Goal: Task Accomplishment & Management: Use online tool/utility

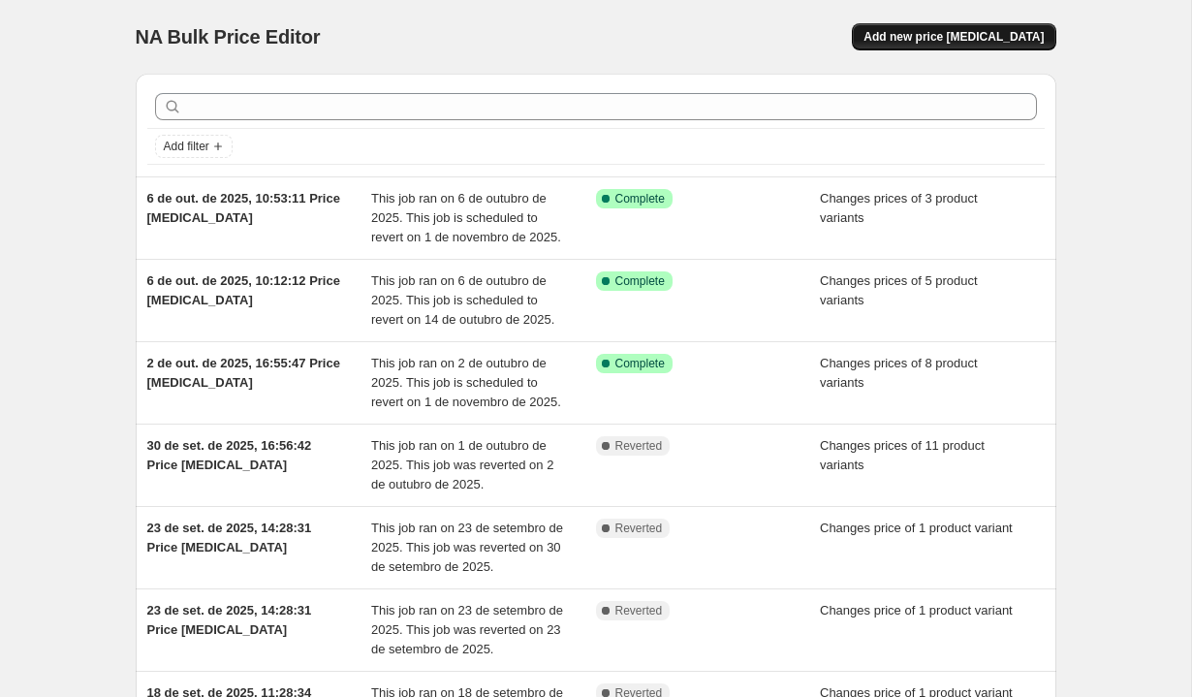
click at [920, 44] on span "Add new price [MEDICAL_DATA]" at bounding box center [953, 37] width 180 height 16
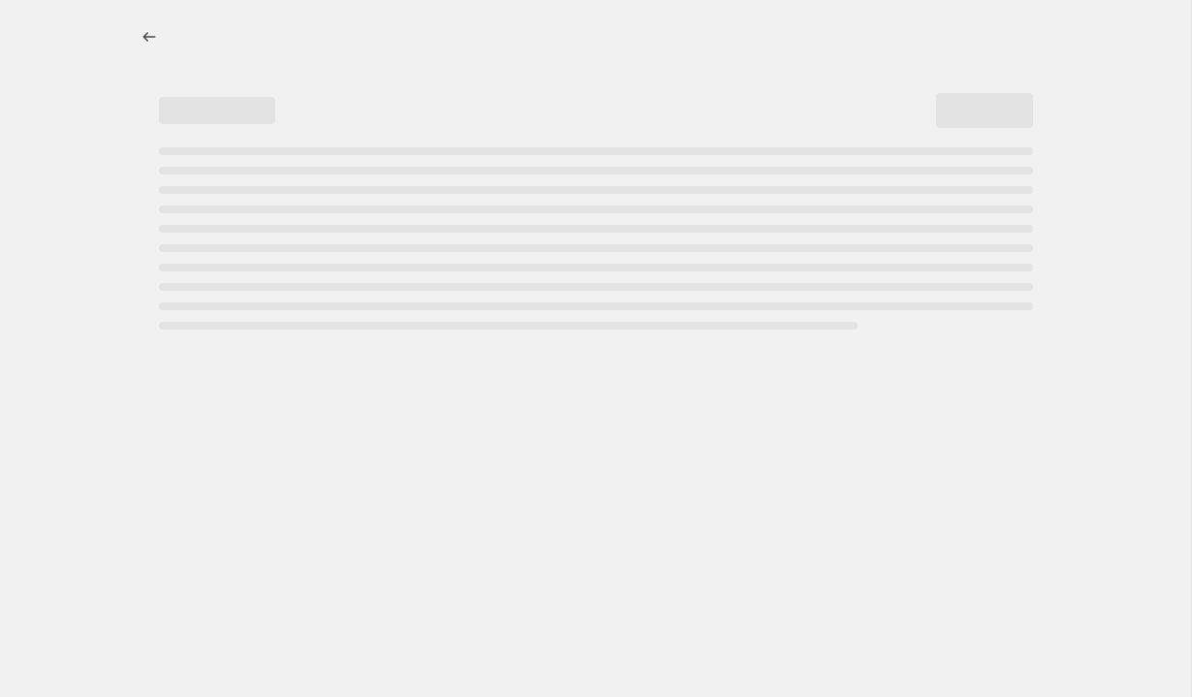
select select "percentage"
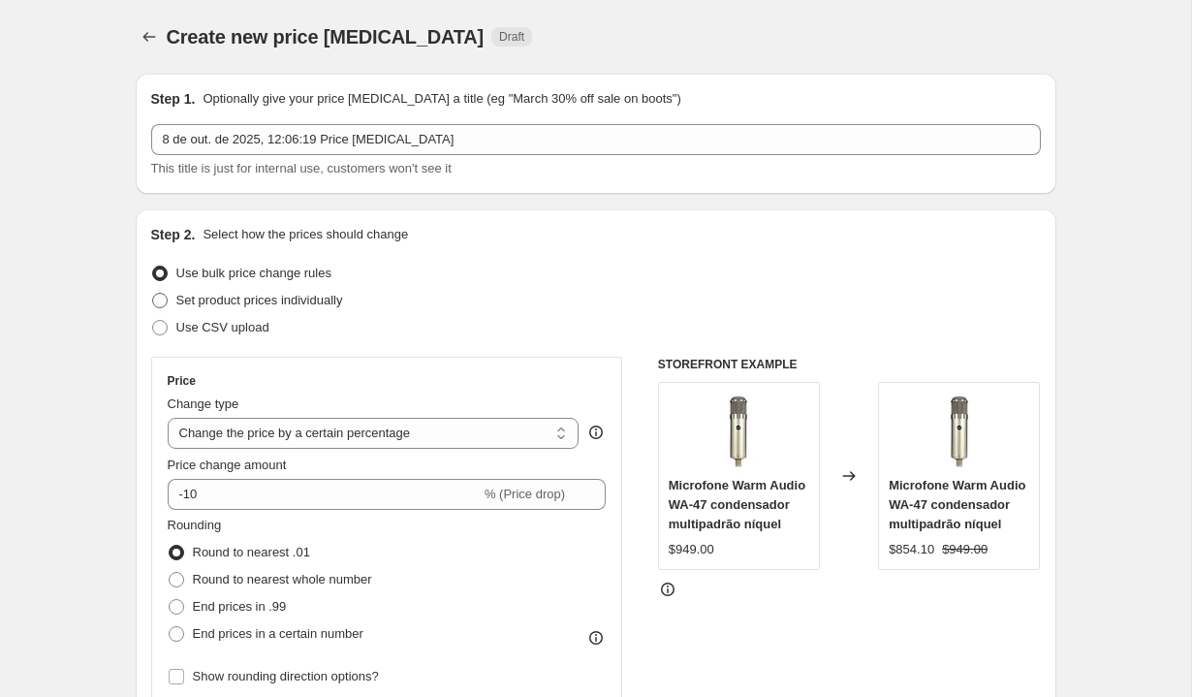
click at [247, 307] on span "Set product prices individually" at bounding box center [259, 300] width 167 height 15
click at [153, 294] on input "Set product prices individually" at bounding box center [152, 293] width 1 height 1
radio input "true"
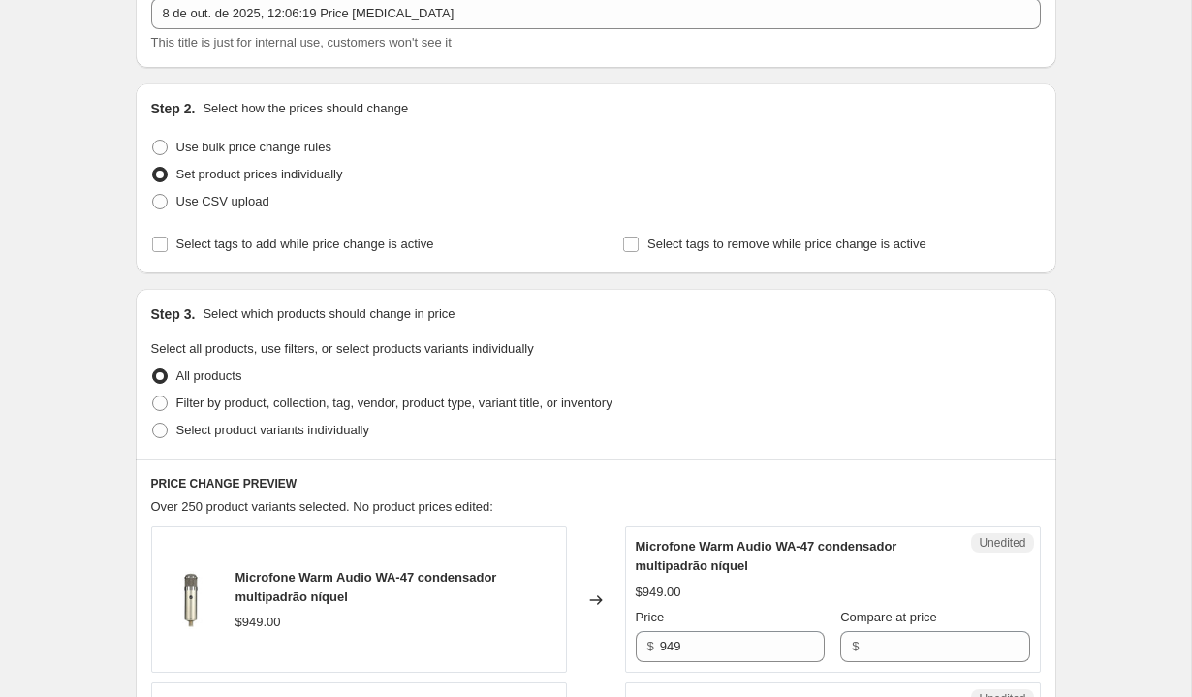
scroll to position [259, 0]
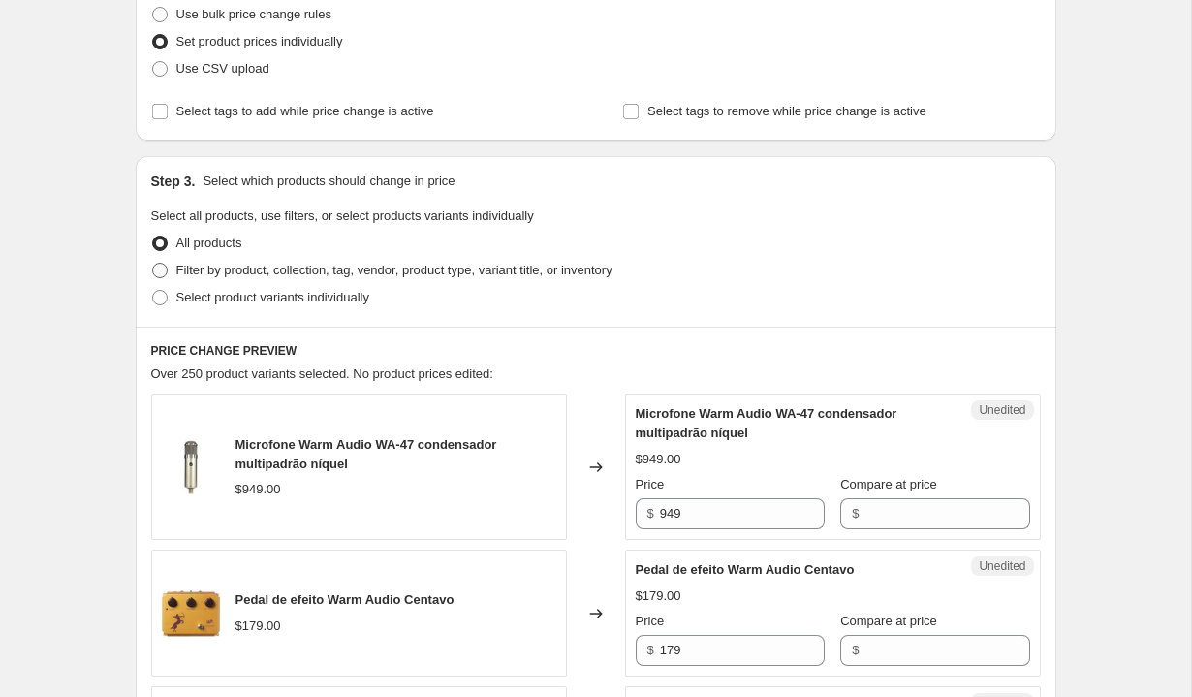
click at [286, 274] on span "Filter by product, collection, tag, vendor, product type, variant title, or inv…" at bounding box center [394, 270] width 436 height 15
click at [153, 264] on input "Filter by product, collection, tag, vendor, product type, variant title, or inv…" at bounding box center [152, 263] width 1 height 1
radio input "true"
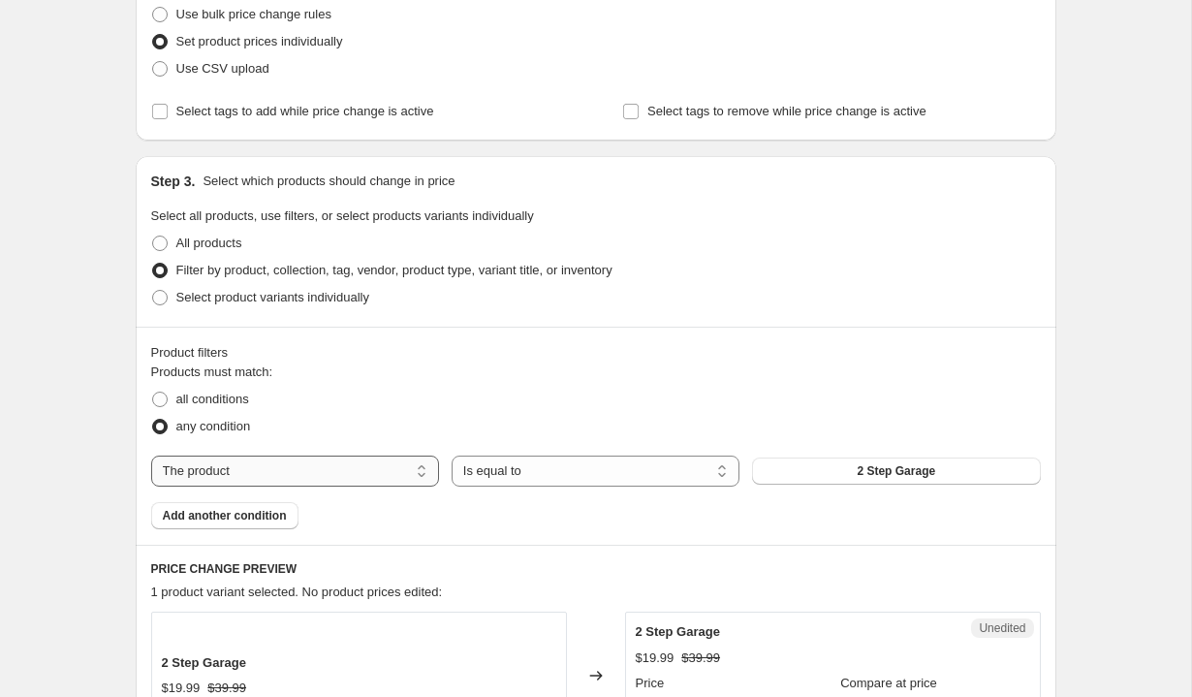
click at [396, 479] on select "The product The product's collection The product's tag The product's vendor The…" at bounding box center [295, 470] width 288 height 31
select select "vendor"
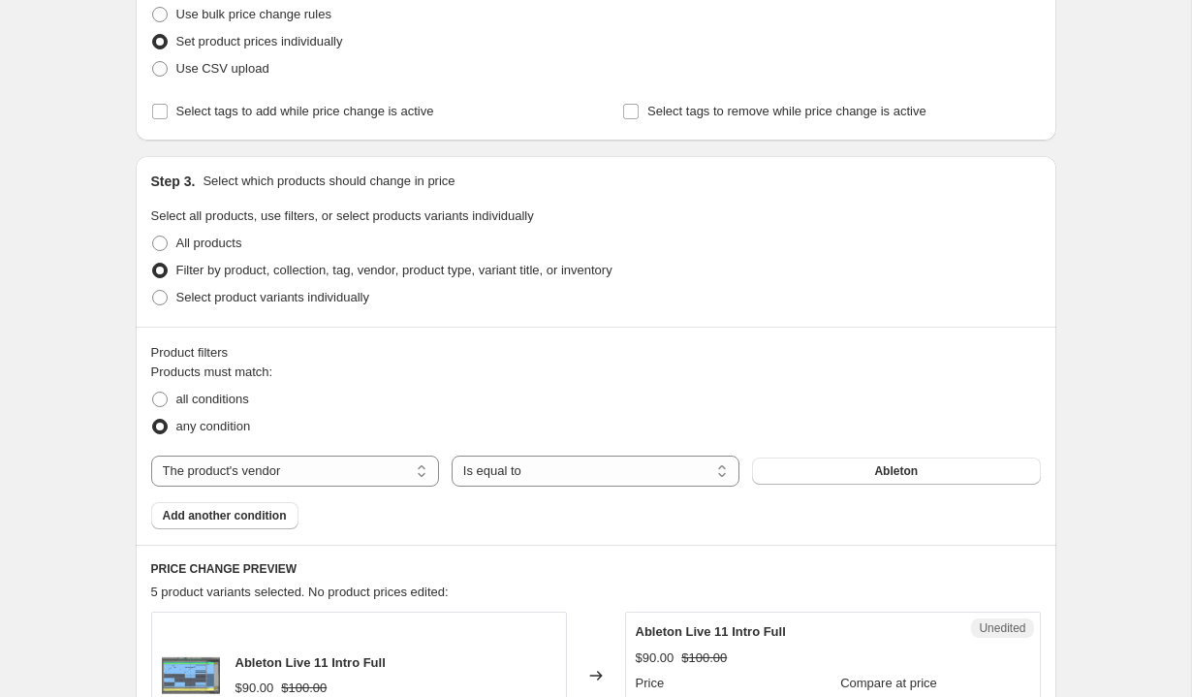
click at [836, 475] on button "Ableton" at bounding box center [896, 470] width 288 height 27
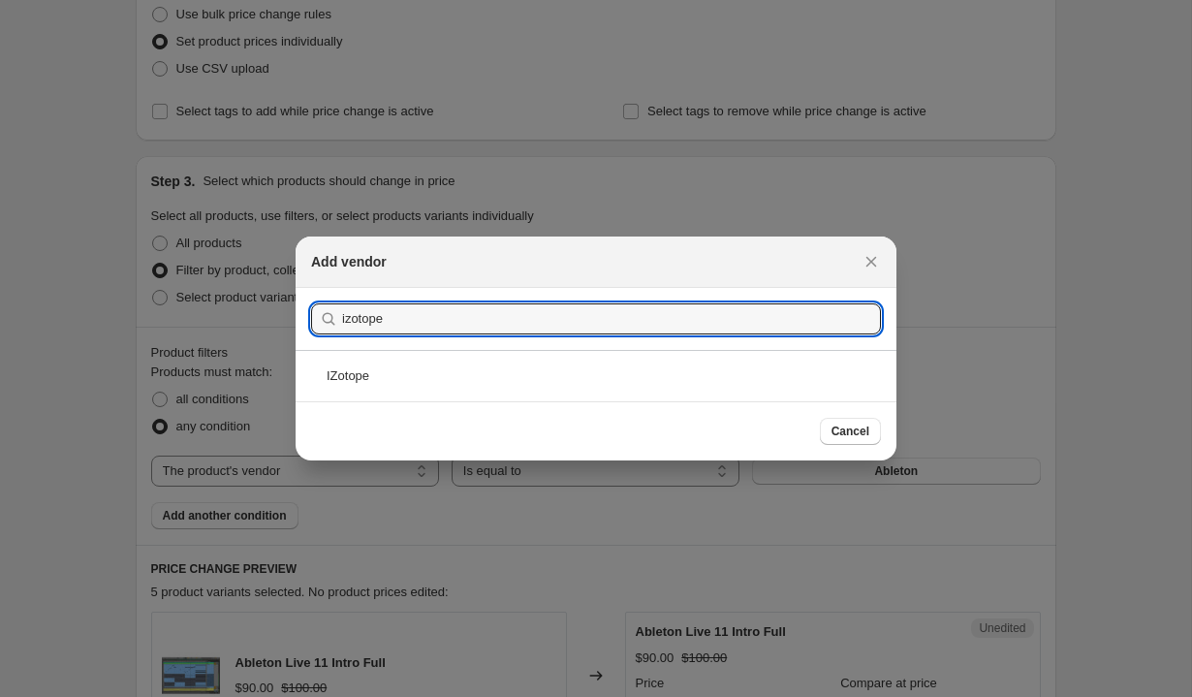
type input "izotope"
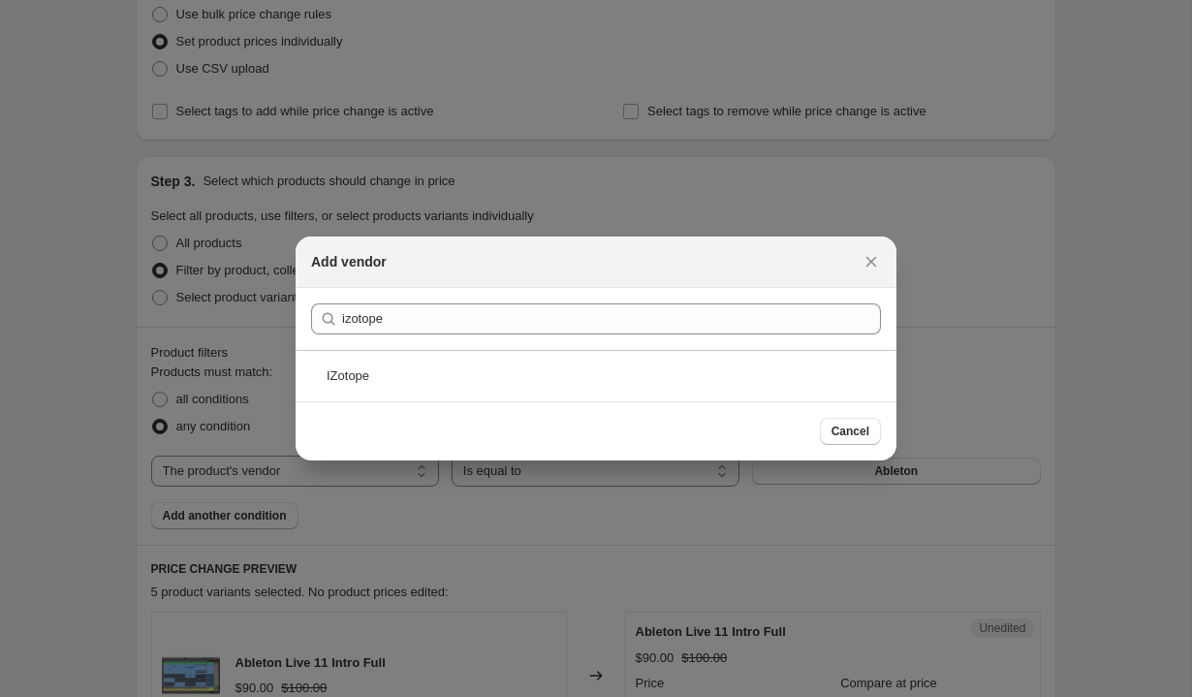
click at [470, 354] on div "IZotope" at bounding box center [595, 375] width 601 height 51
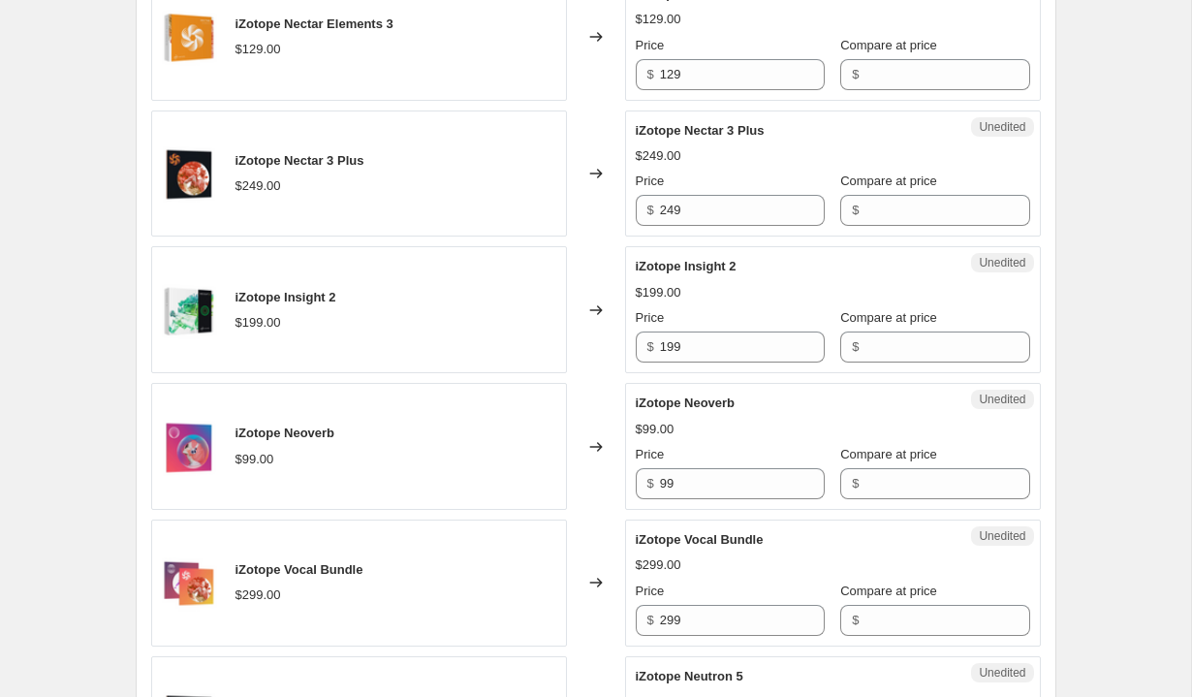
scroll to position [2658, 0]
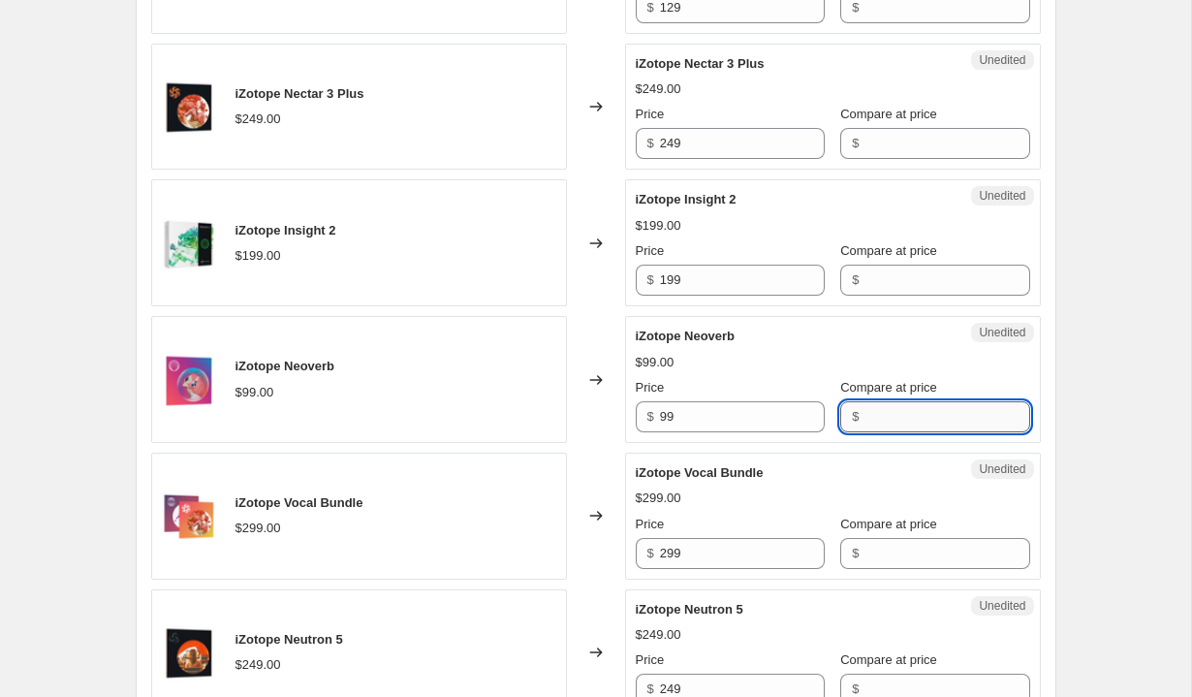
click at [864, 432] on input "Compare at price" at bounding box center [946, 416] width 165 height 31
type input "99"
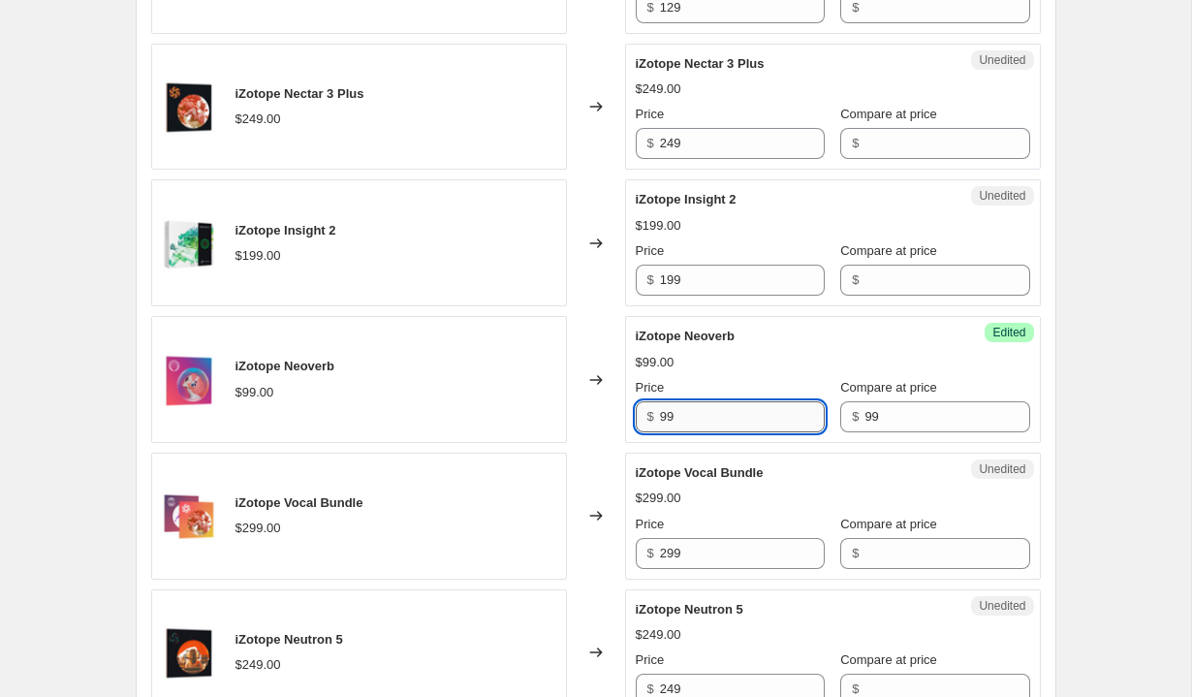
click at [716, 432] on input "99" at bounding box center [742, 416] width 165 height 31
type input "58"
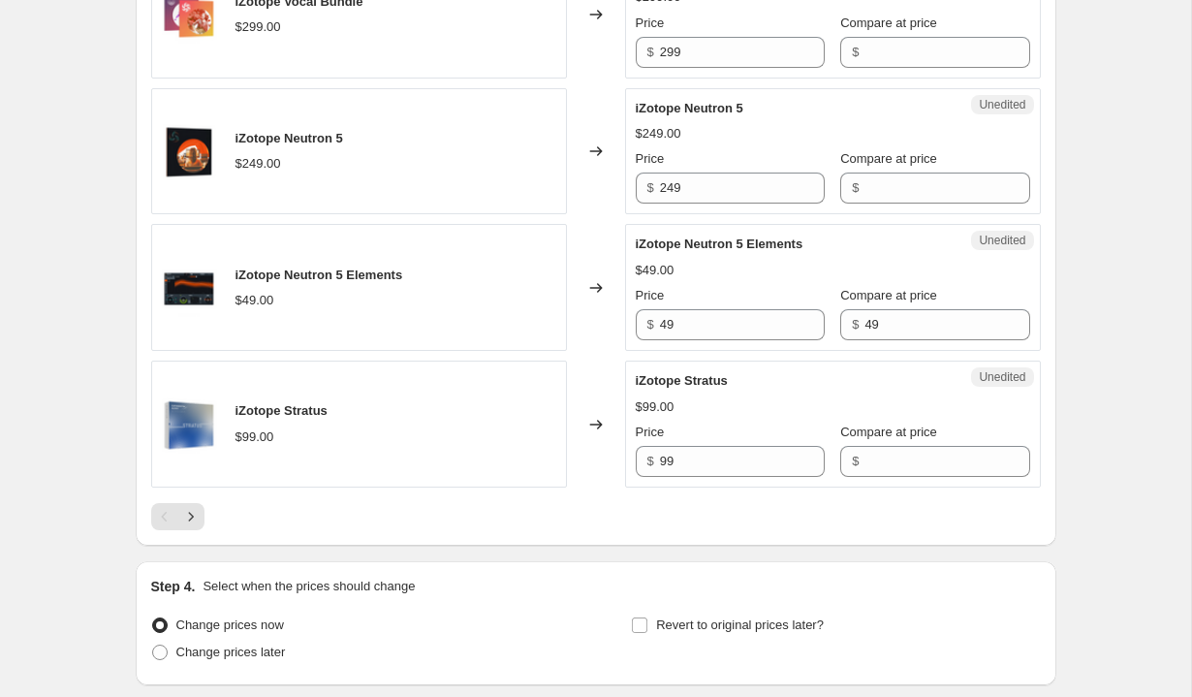
scroll to position [3210, 0]
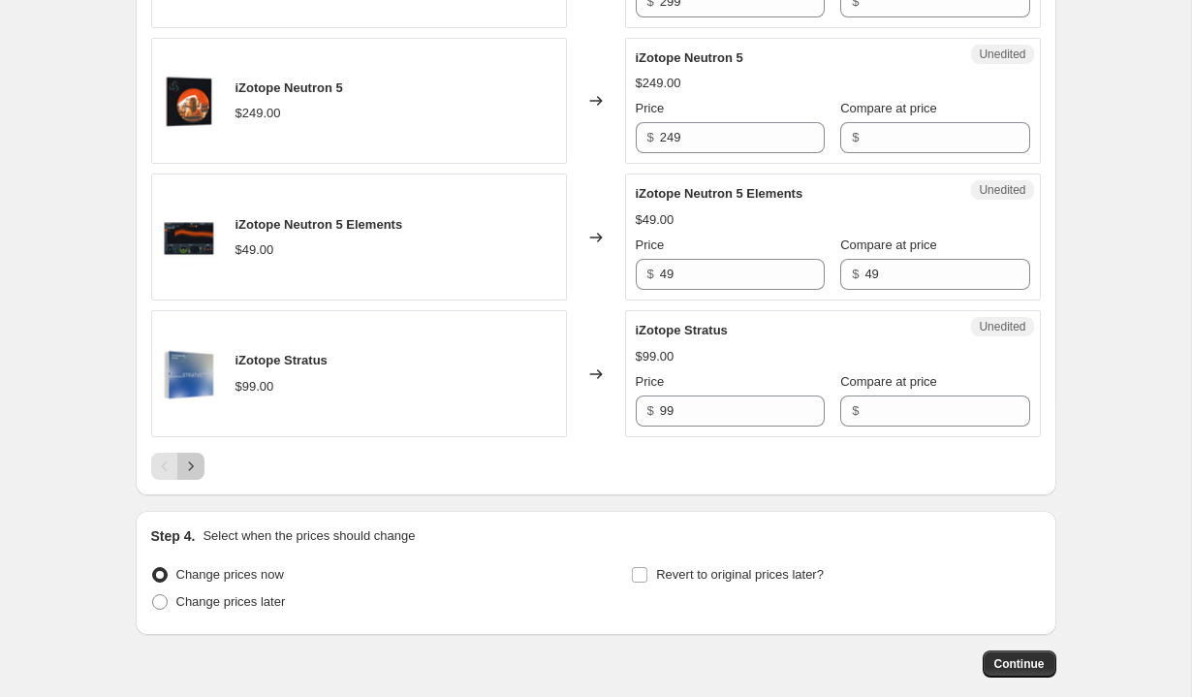
click at [199, 476] on icon "Next" at bounding box center [190, 465] width 19 height 19
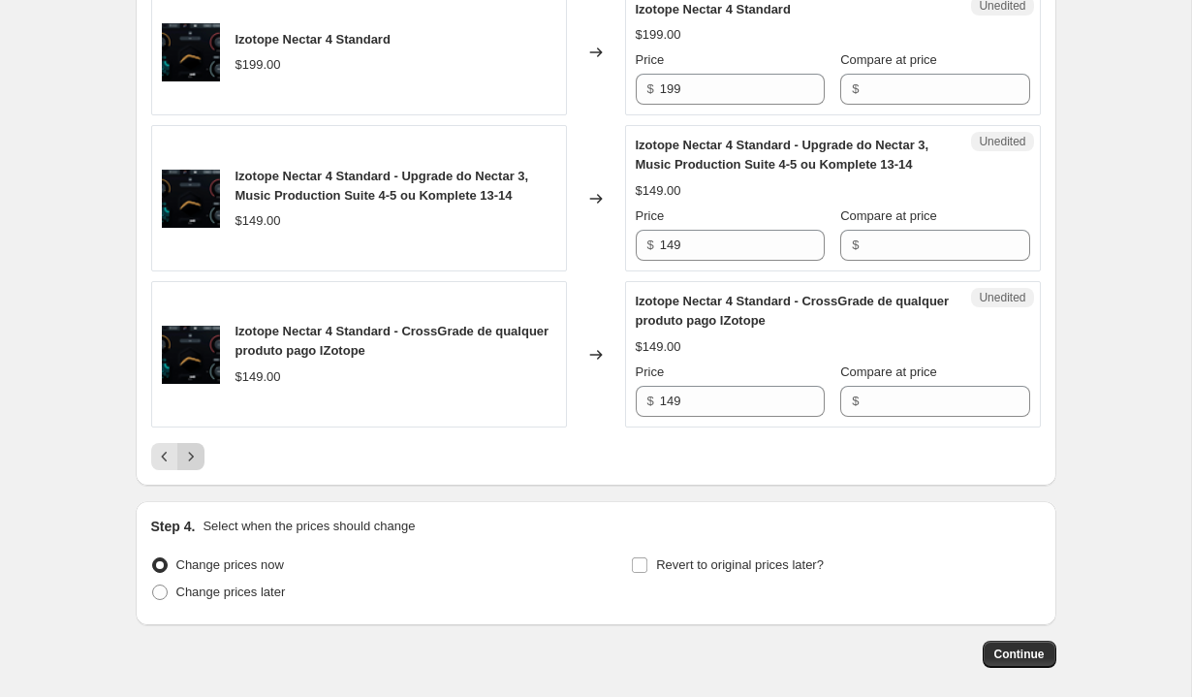
click at [194, 466] on icon "Next" at bounding box center [190, 456] width 19 height 19
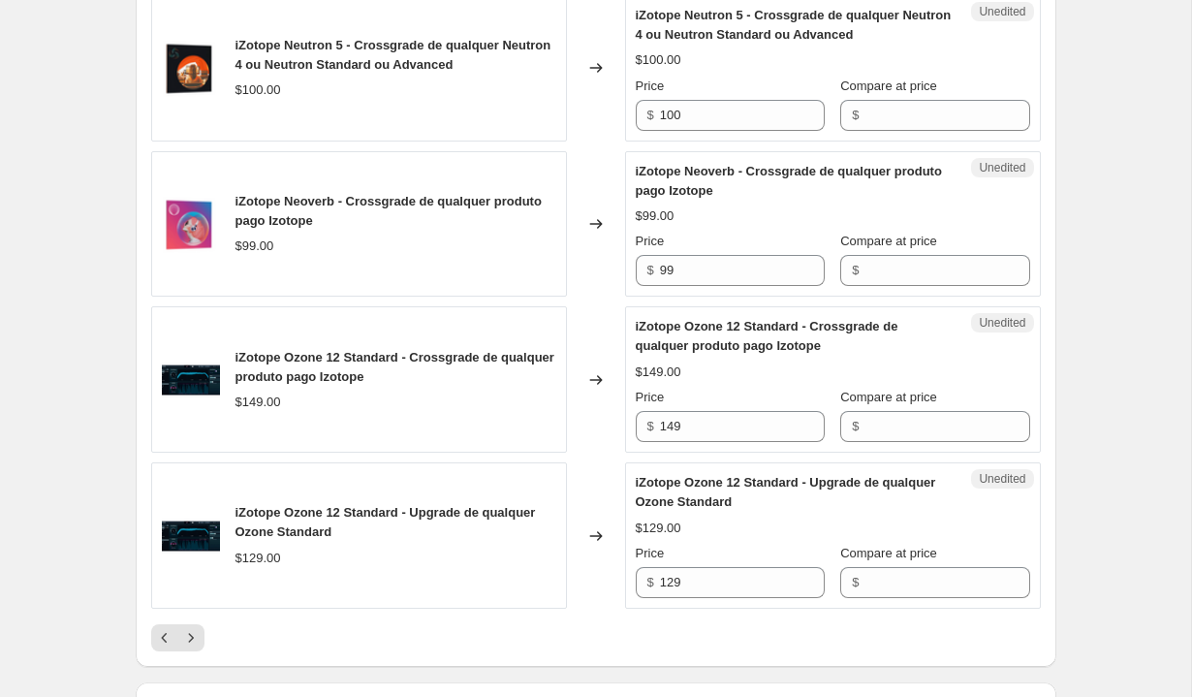
scroll to position [3384, 0]
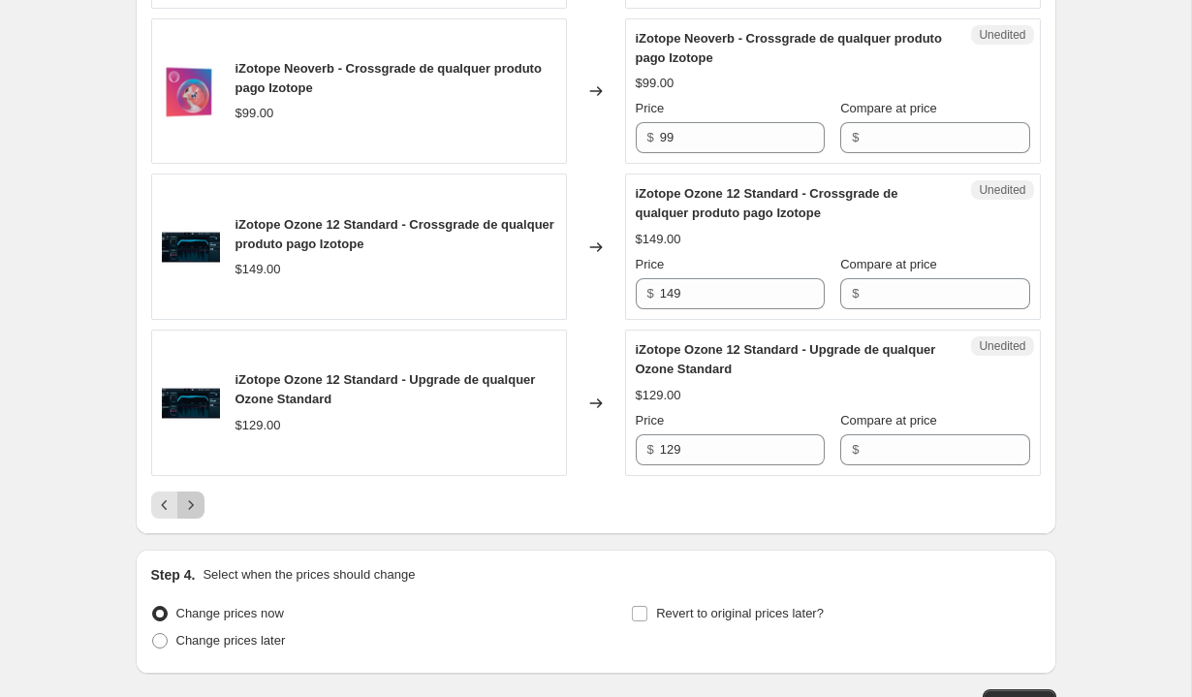
click at [198, 511] on icon "Next" at bounding box center [190, 504] width 19 height 19
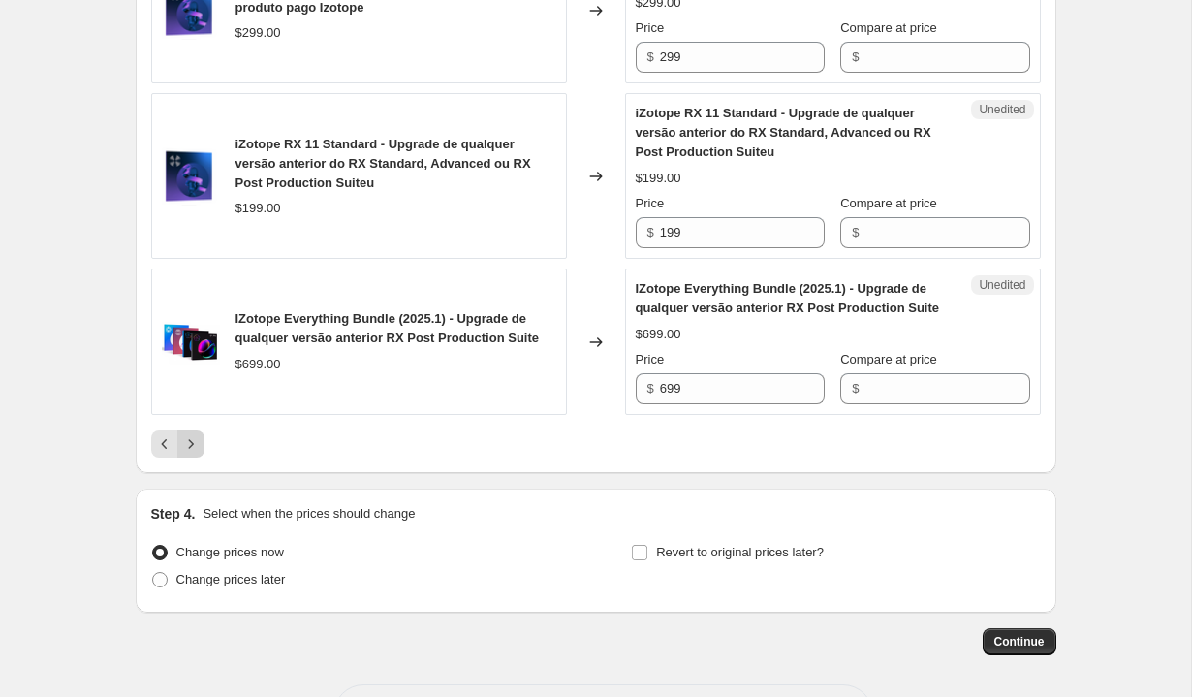
click at [199, 439] on icon "Next" at bounding box center [190, 443] width 19 height 19
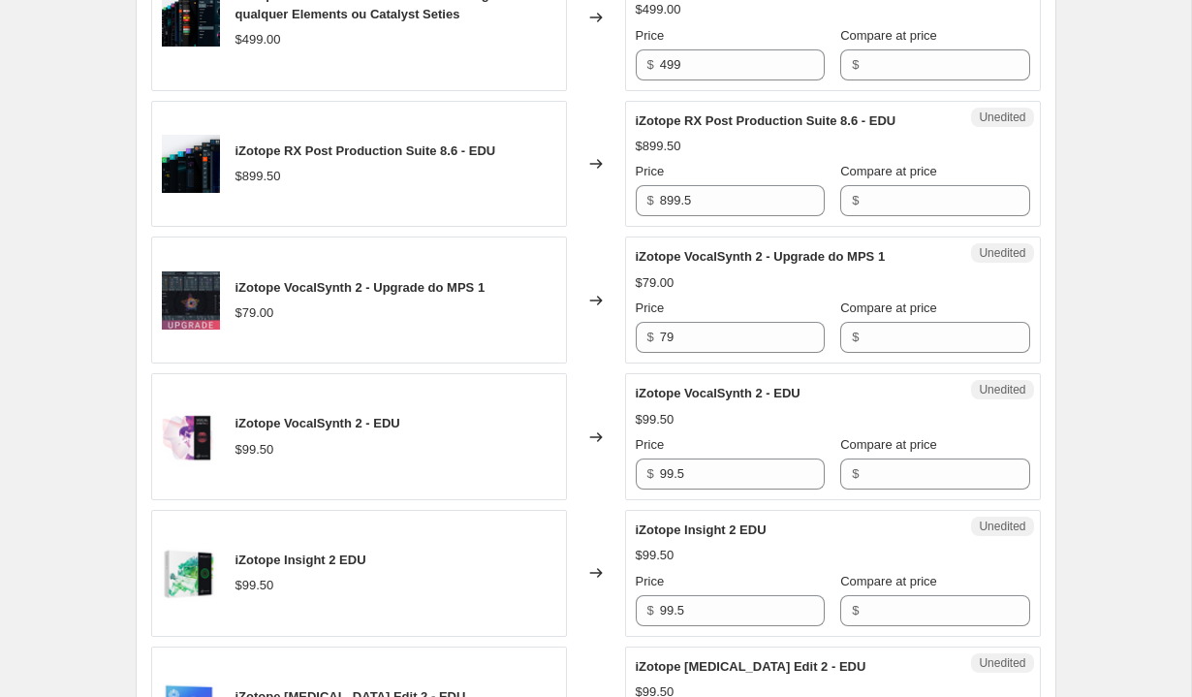
scroll to position [3521, 0]
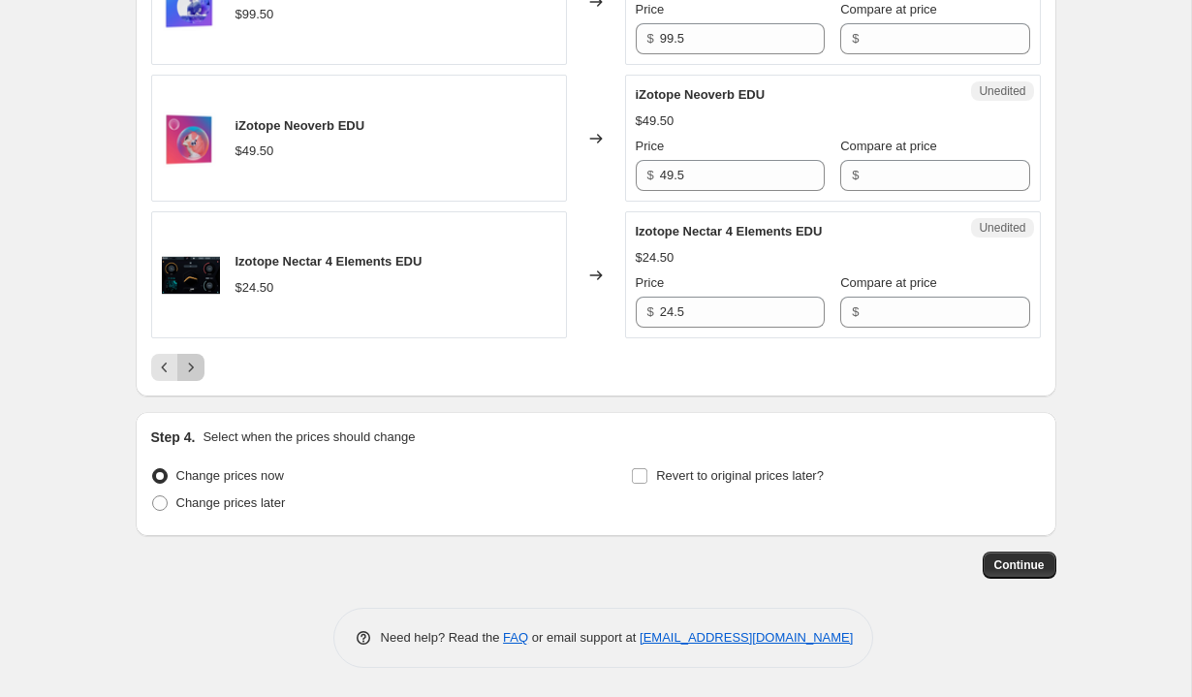
click at [196, 360] on icon "Next" at bounding box center [190, 366] width 19 height 19
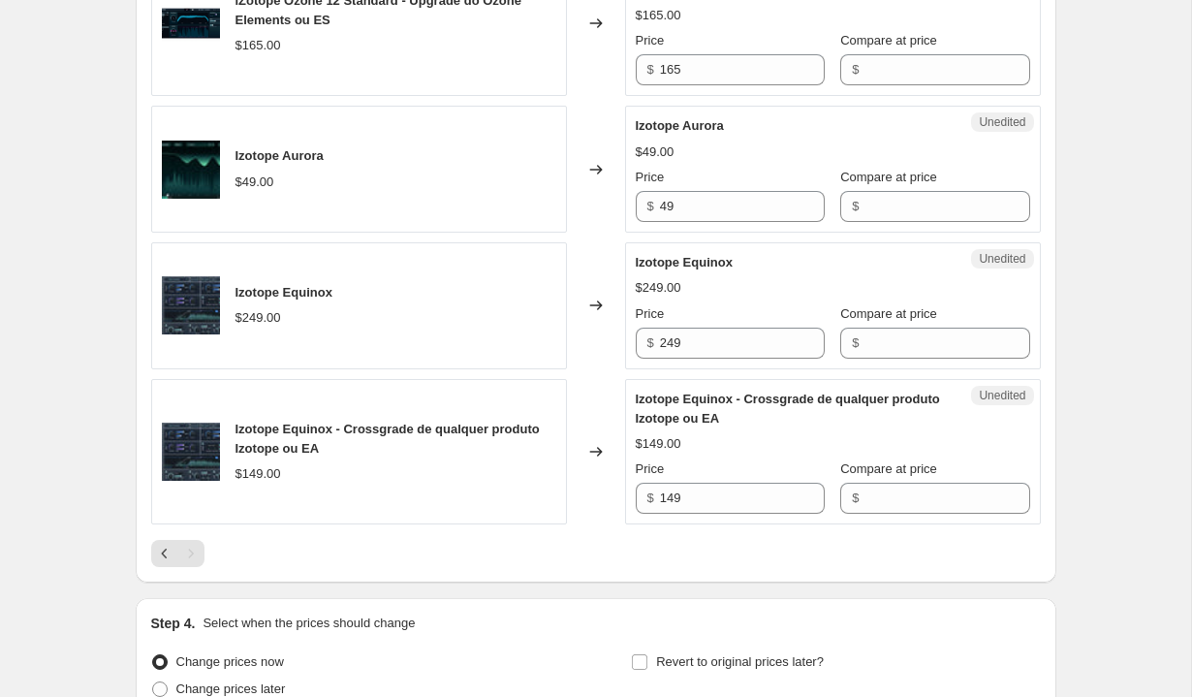
scroll to position [2768, 0]
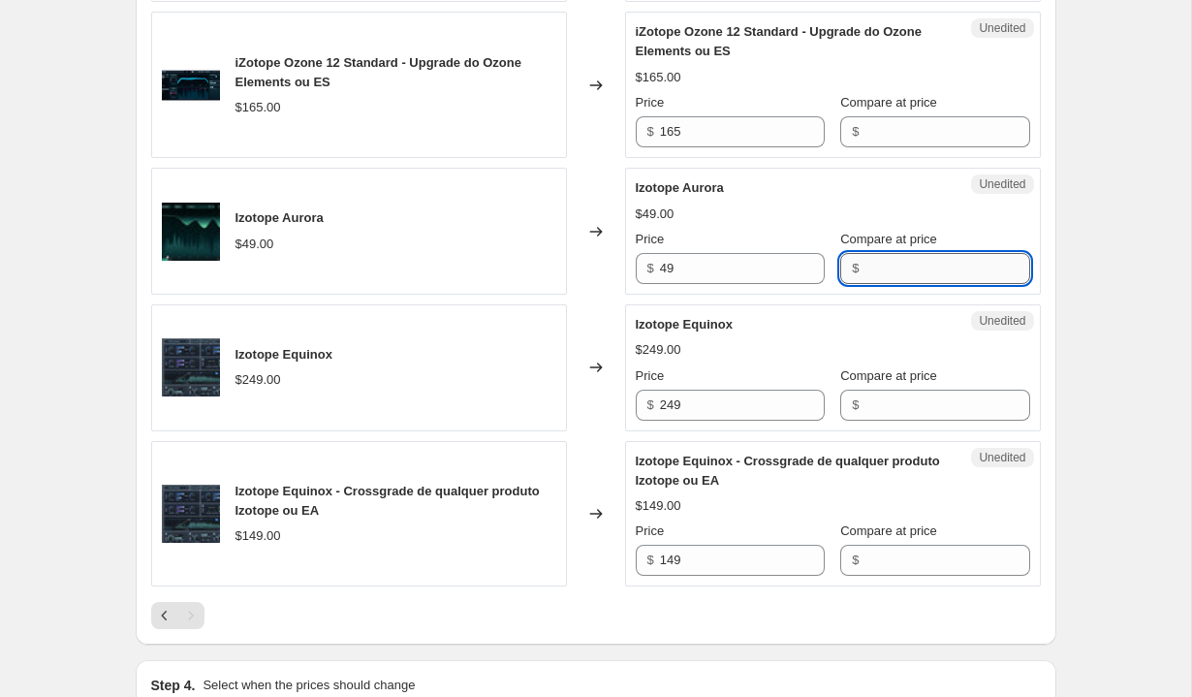
click at [876, 262] on input "Compare at price" at bounding box center [946, 268] width 165 height 31
type input "49"
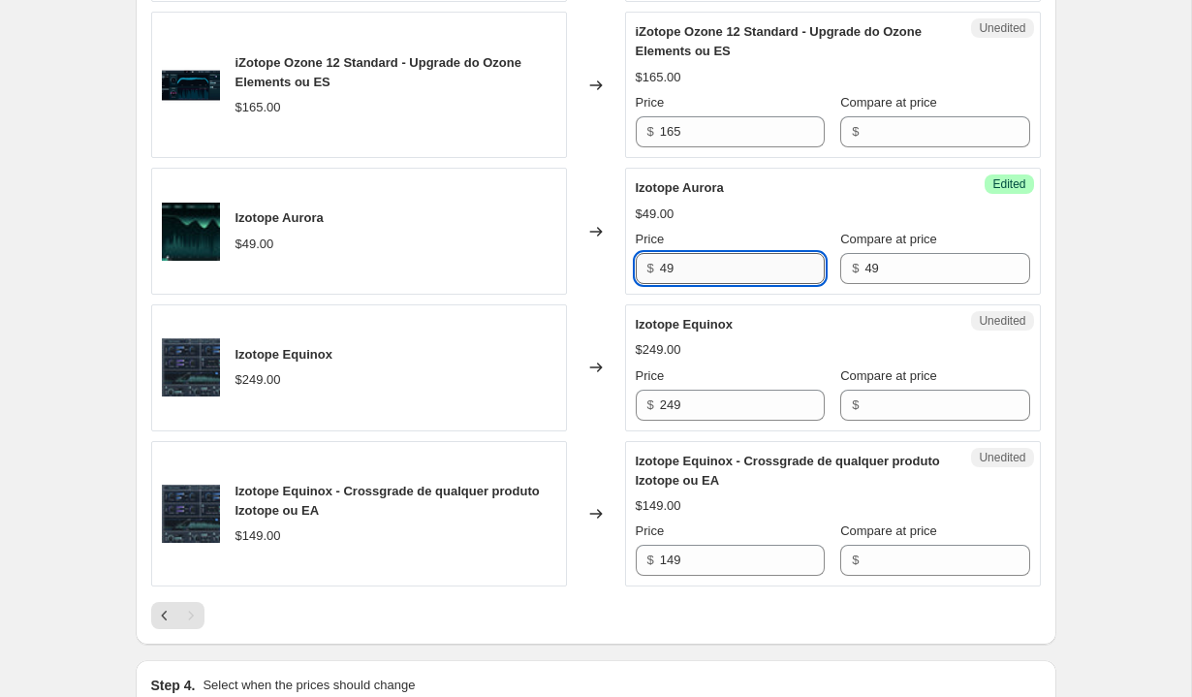
click at [765, 260] on input "49" at bounding box center [742, 268] width 165 height 31
type input "28"
click at [865, 397] on input "Compare at price" at bounding box center [946, 404] width 165 height 31
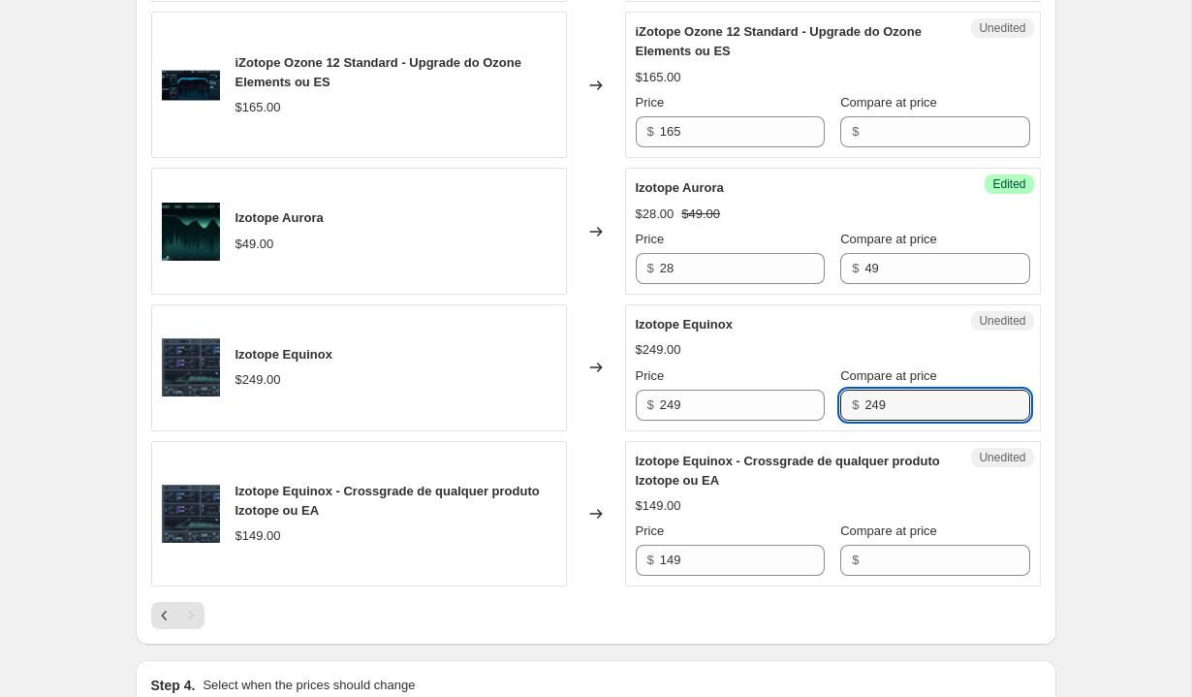
type input "249"
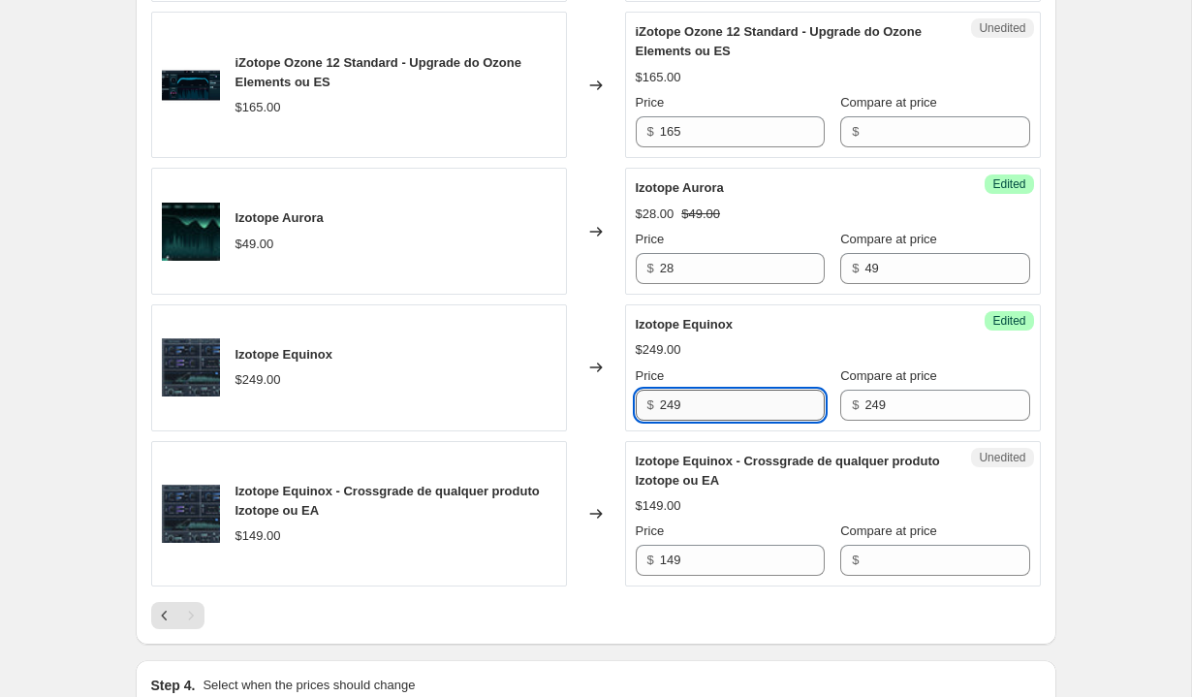
click at [720, 398] on input "249" at bounding box center [742, 404] width 165 height 31
type input "148"
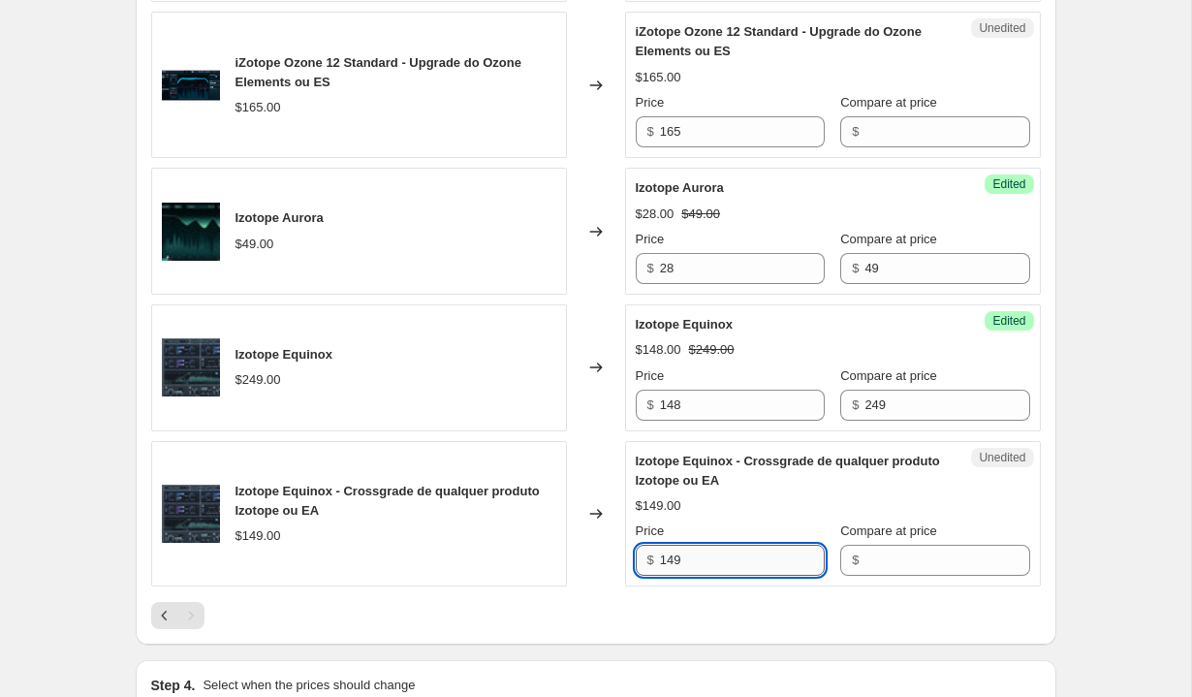
click at [753, 548] on input "149" at bounding box center [742, 559] width 165 height 31
click at [922, 554] on input "Compare at price" at bounding box center [946, 559] width 165 height 31
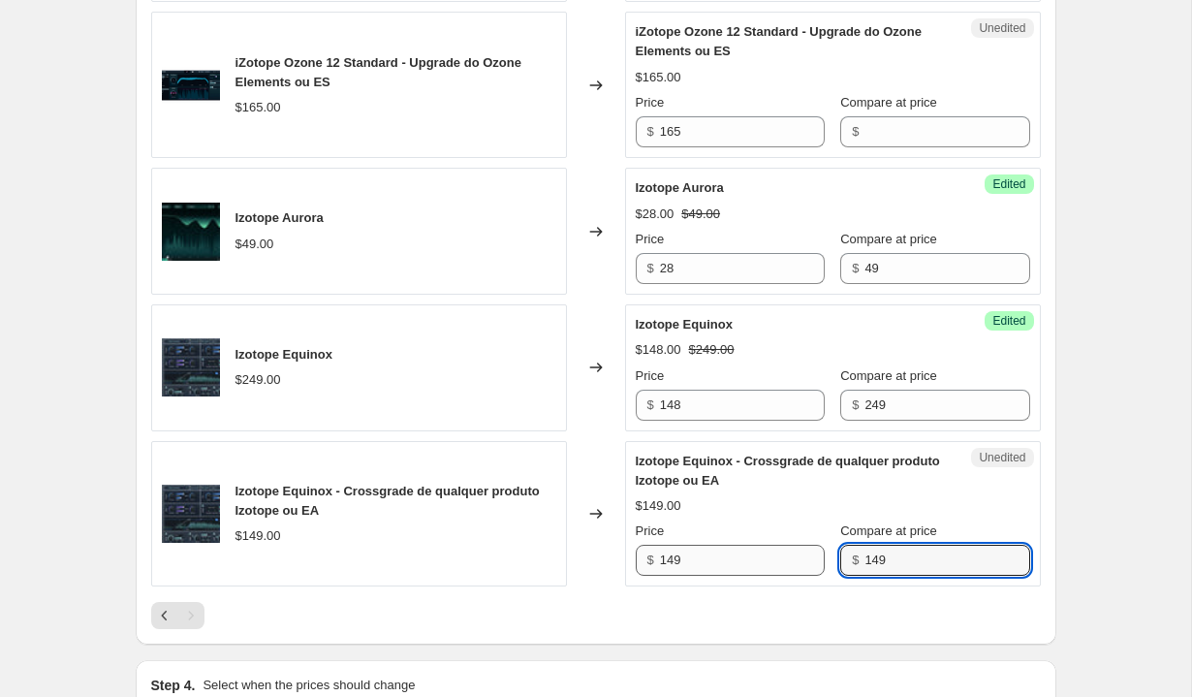
type input "149"
click at [765, 563] on input "149" at bounding box center [742, 559] width 165 height 31
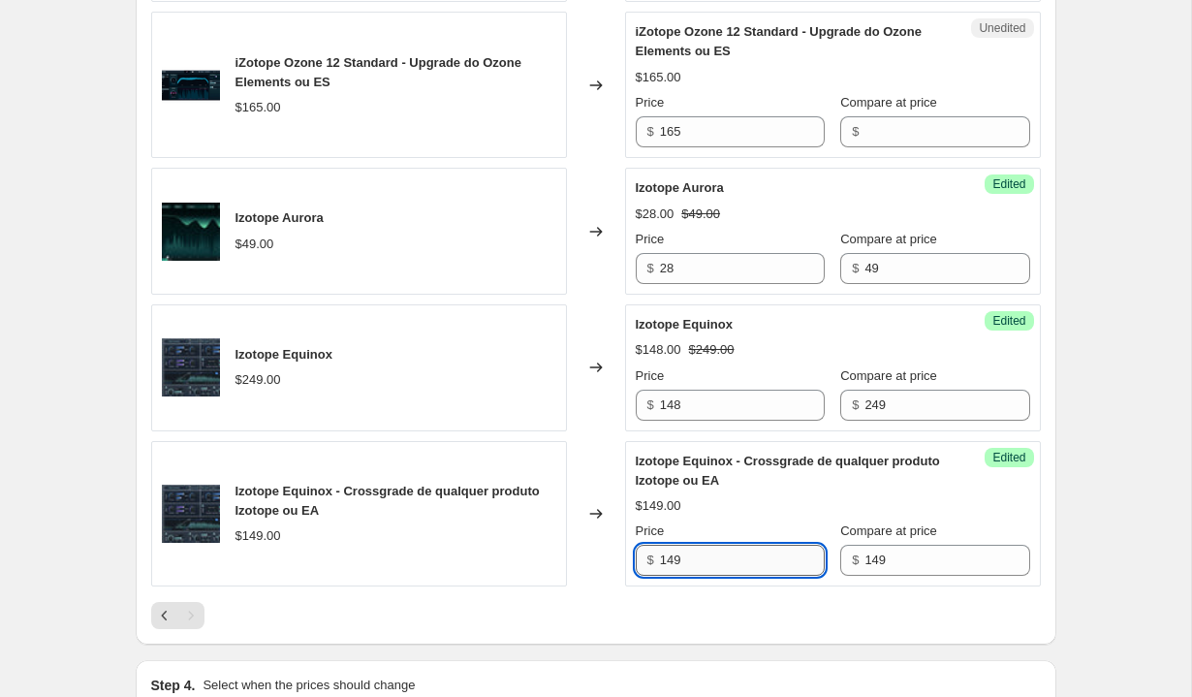
click at [765, 563] on input "149" at bounding box center [742, 559] width 165 height 31
type input "88"
click at [758, 612] on div at bounding box center [595, 615] width 889 height 27
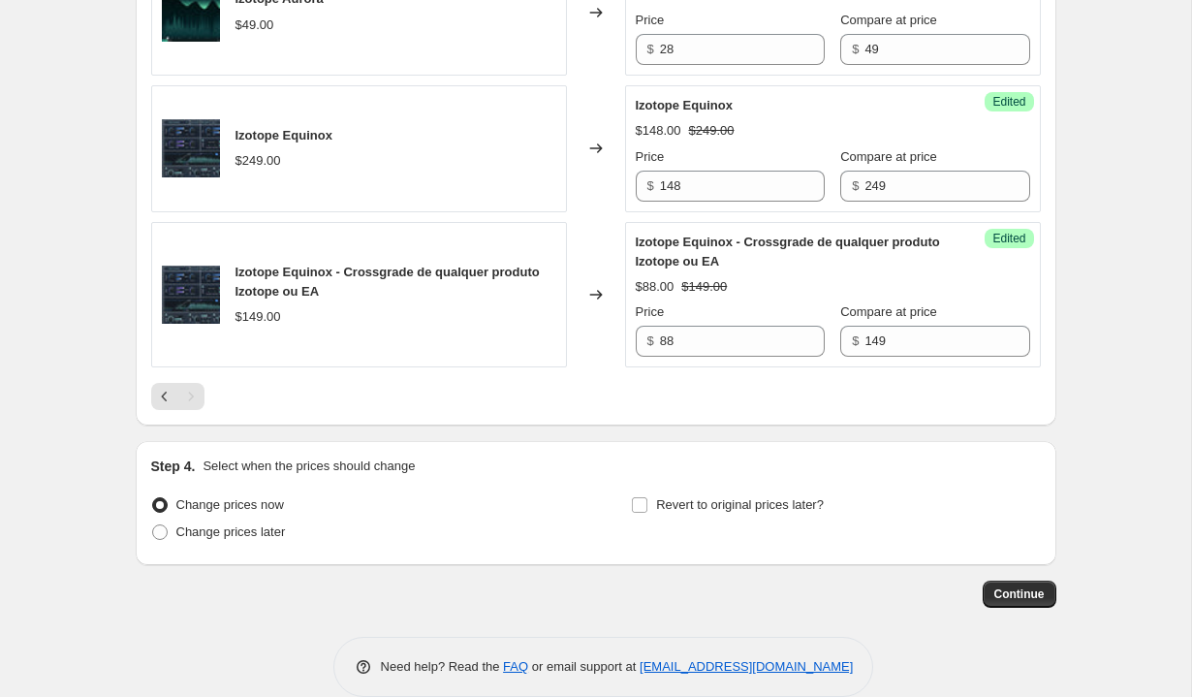
scroll to position [3016, 0]
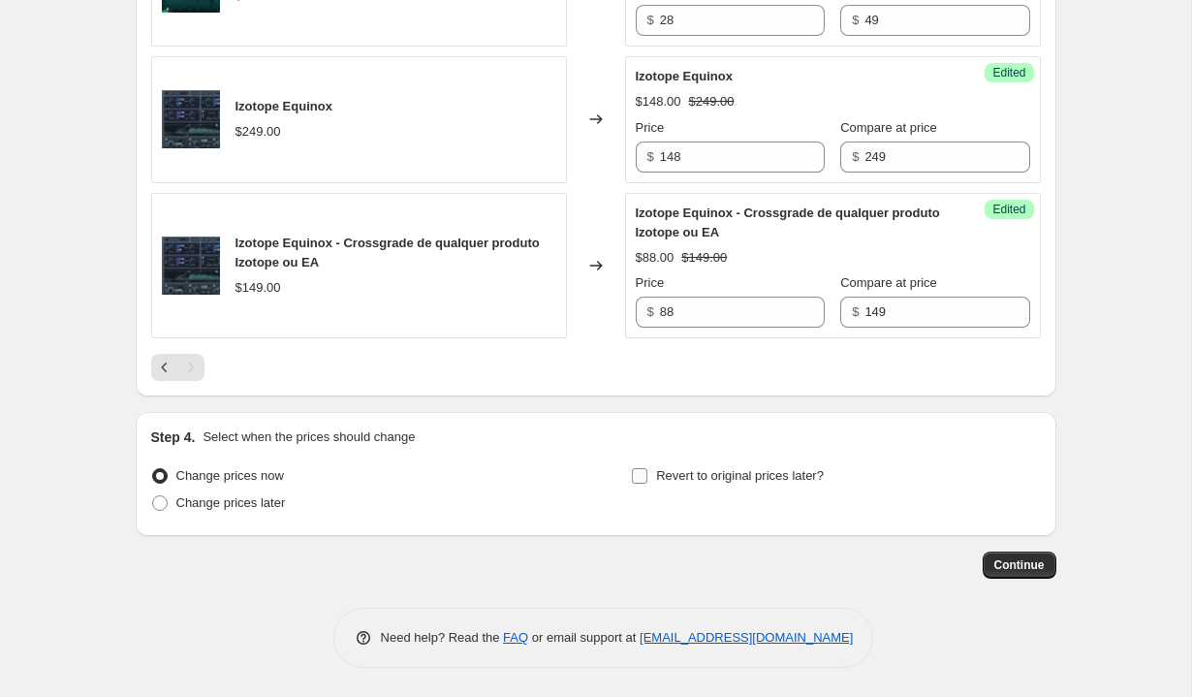
click at [667, 473] on span "Revert to original prices later?" at bounding box center [740, 475] width 168 height 15
click at [647, 473] on input "Revert to original prices later?" at bounding box center [640, 476] width 16 height 16
checkbox input "true"
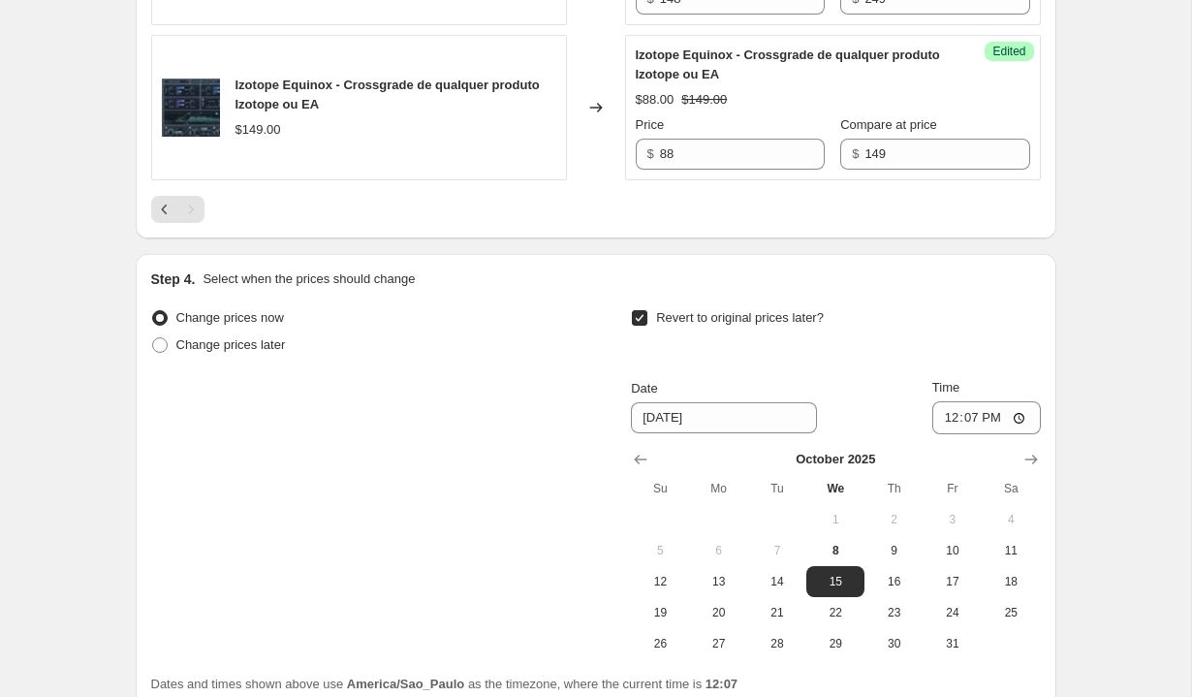
scroll to position [3273, 0]
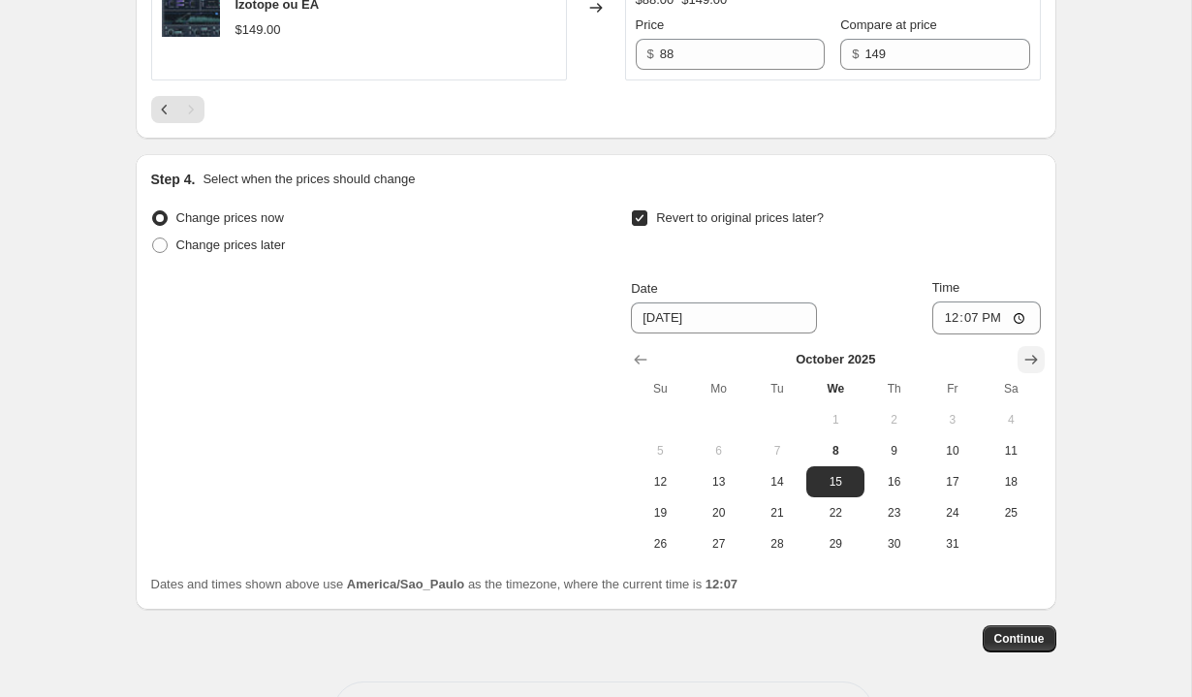
click at [1040, 355] on button "Show next month, November 2025" at bounding box center [1030, 359] width 27 height 27
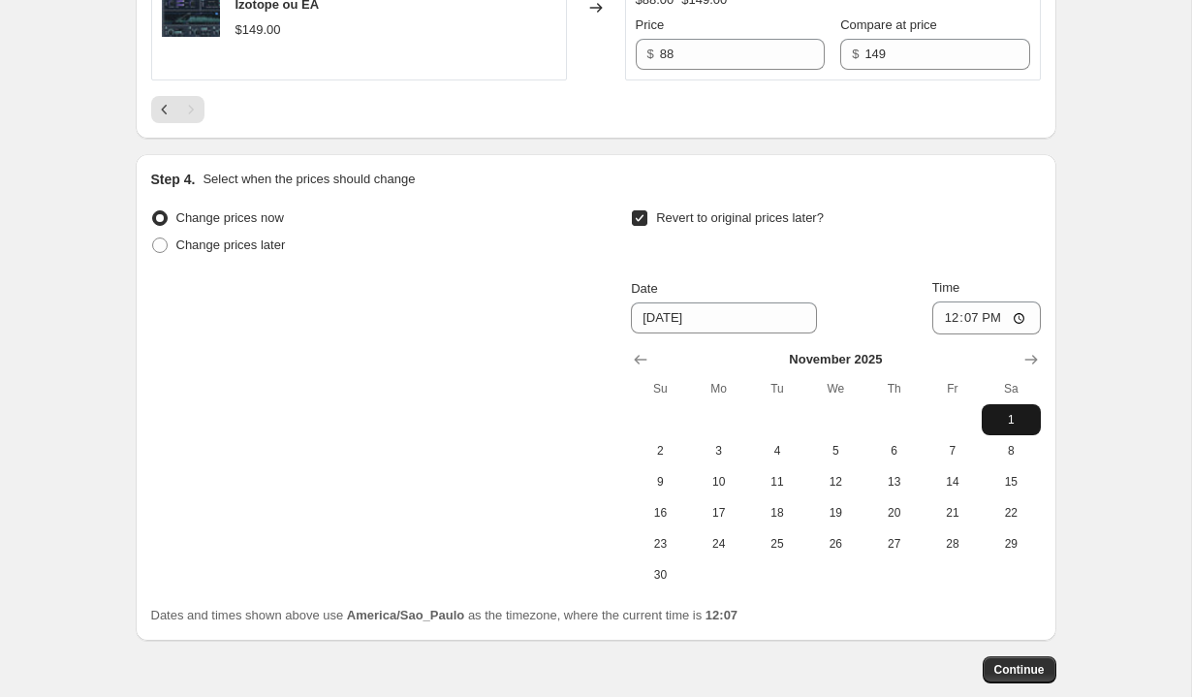
click at [1021, 414] on span "1" at bounding box center [1010, 420] width 43 height 16
type input "[DATE]"
click at [1020, 675] on span "Continue" at bounding box center [1019, 670] width 50 height 16
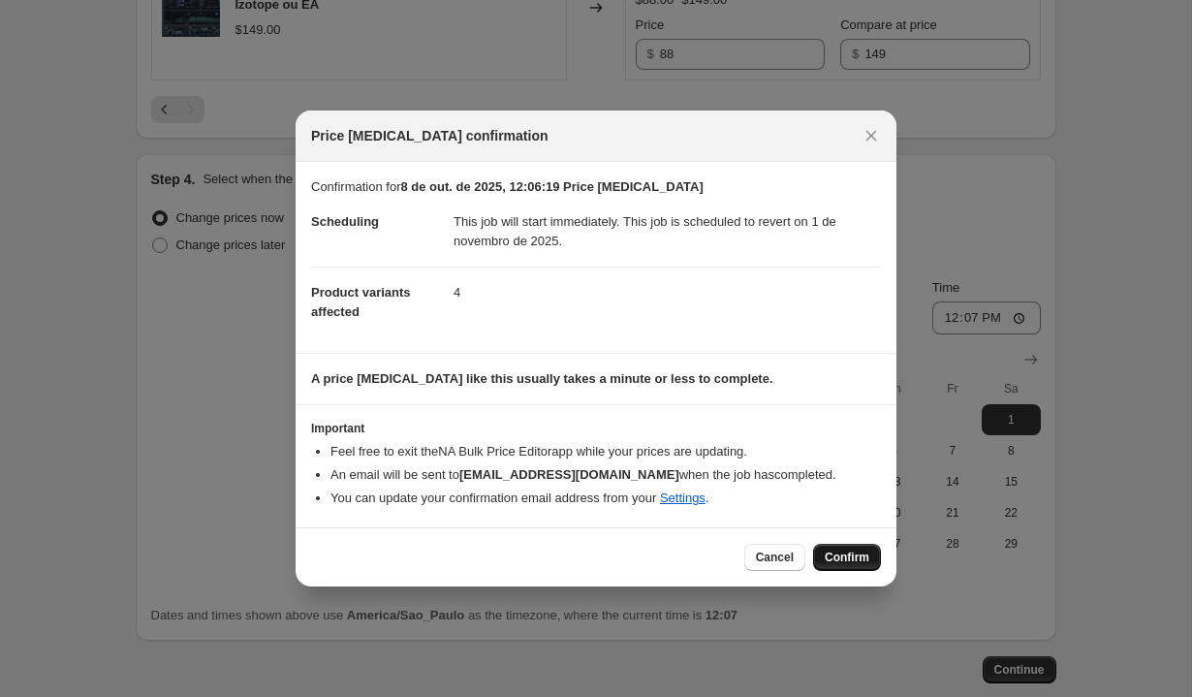
click at [864, 557] on span "Confirm" at bounding box center [846, 557] width 45 height 16
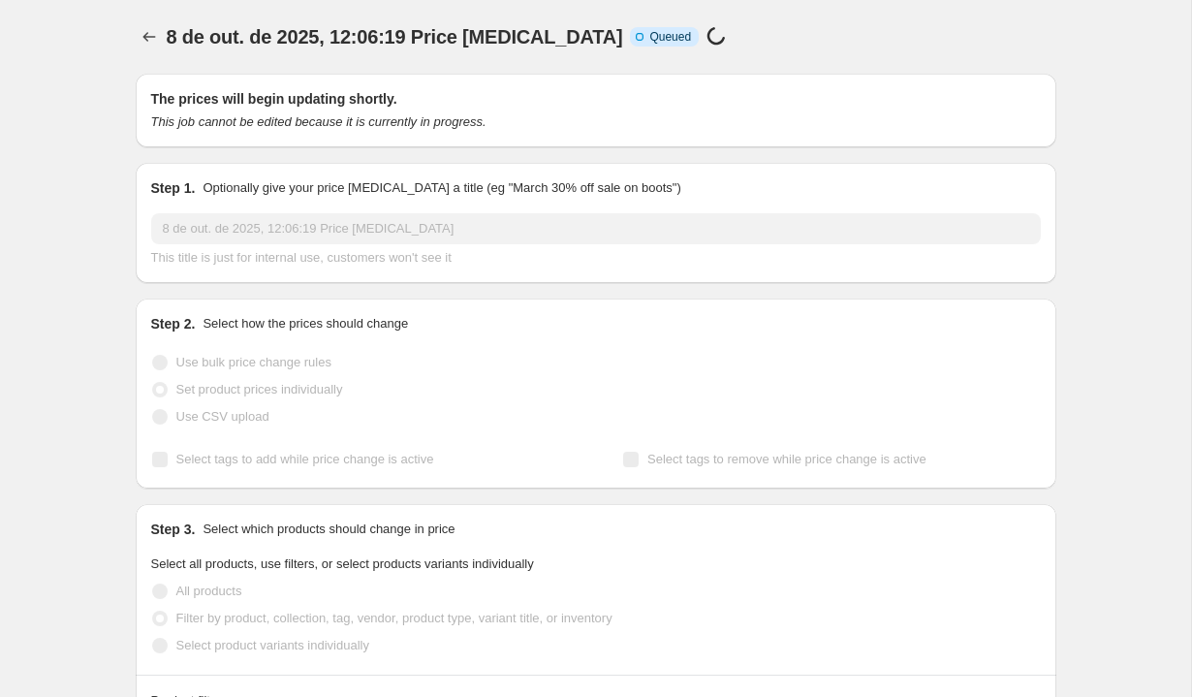
scroll to position [3273, 0]
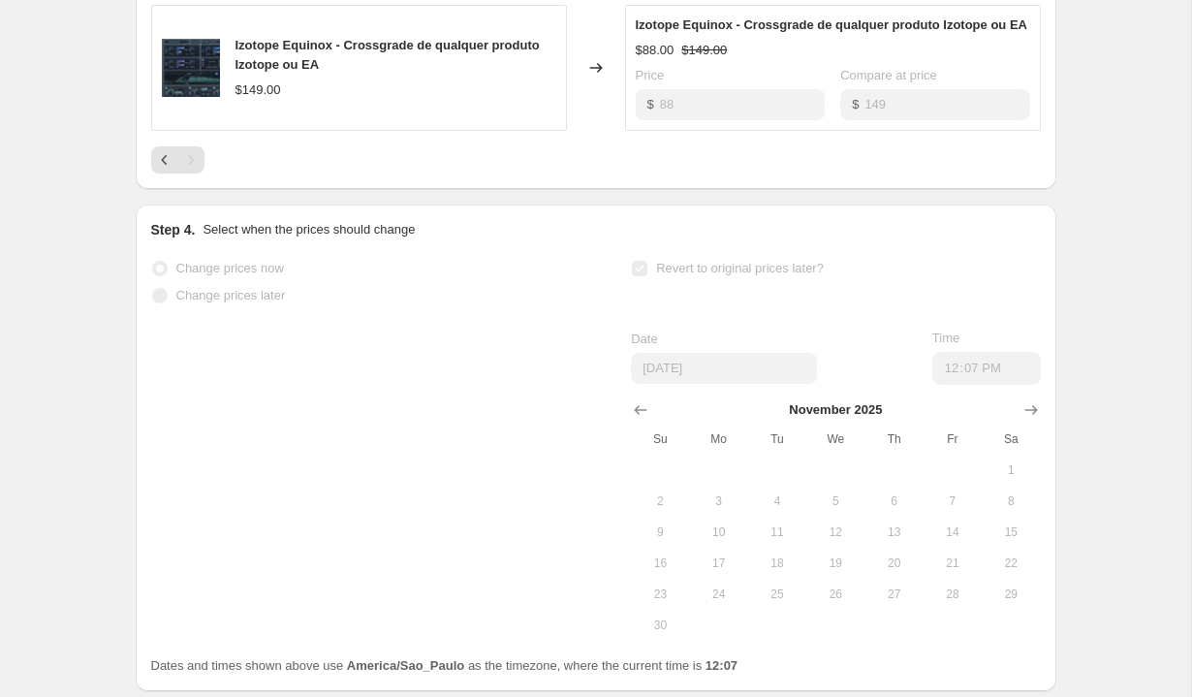
select select "vendor"
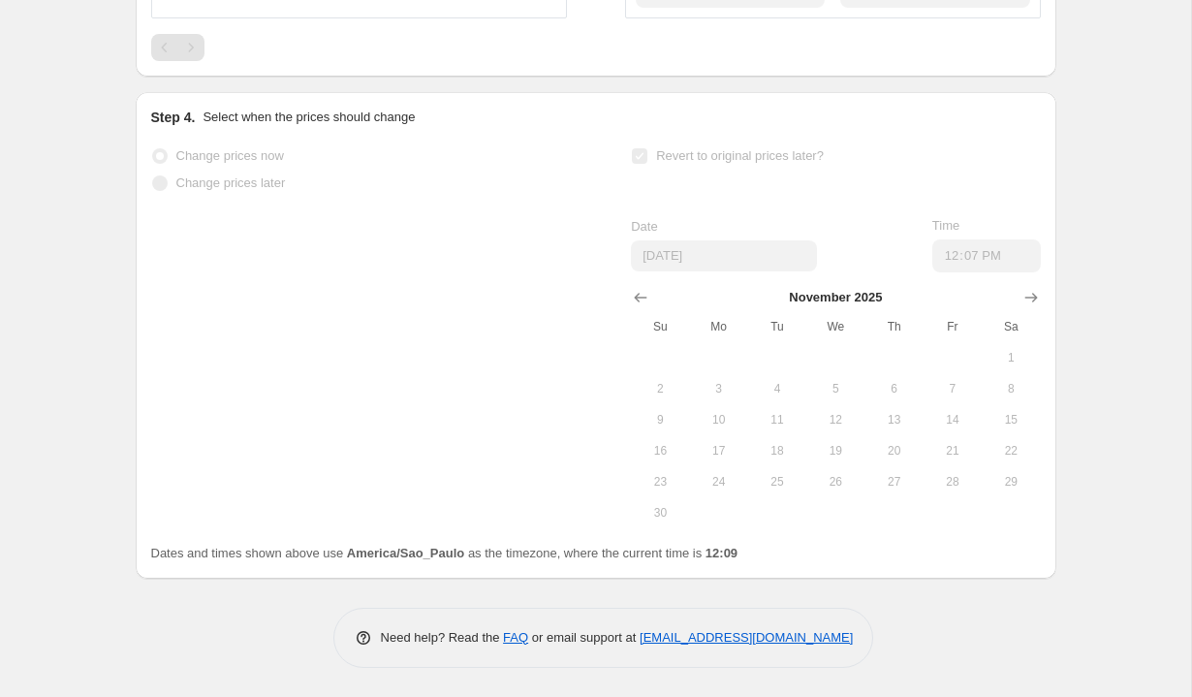
scroll to position [0, 0]
